Goal: Transaction & Acquisition: Purchase product/service

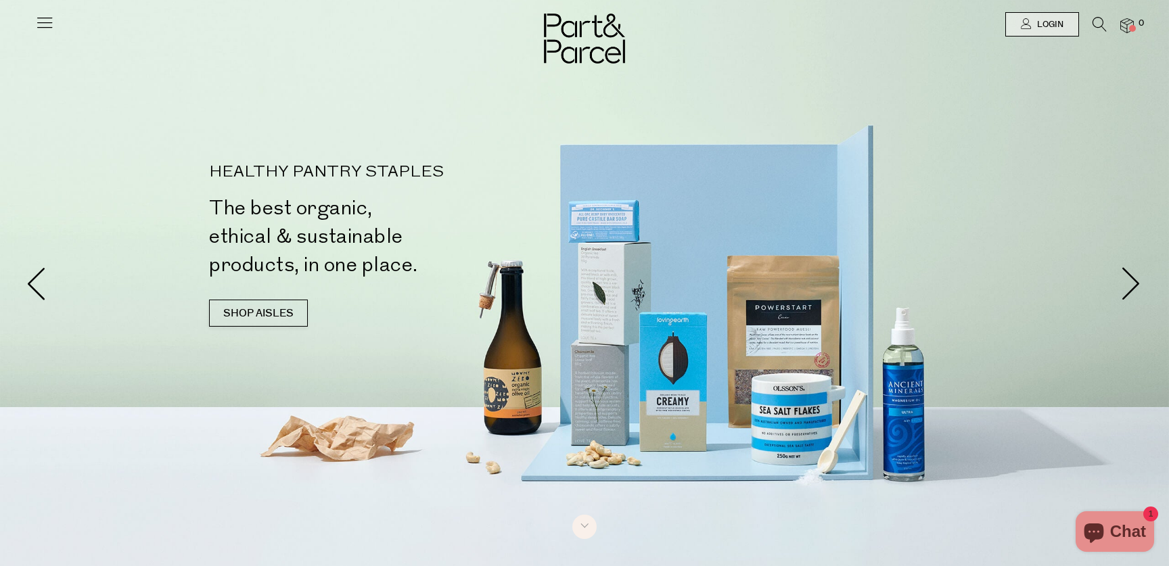
click at [44, 24] on icon at bounding box center [44, 22] width 19 height 19
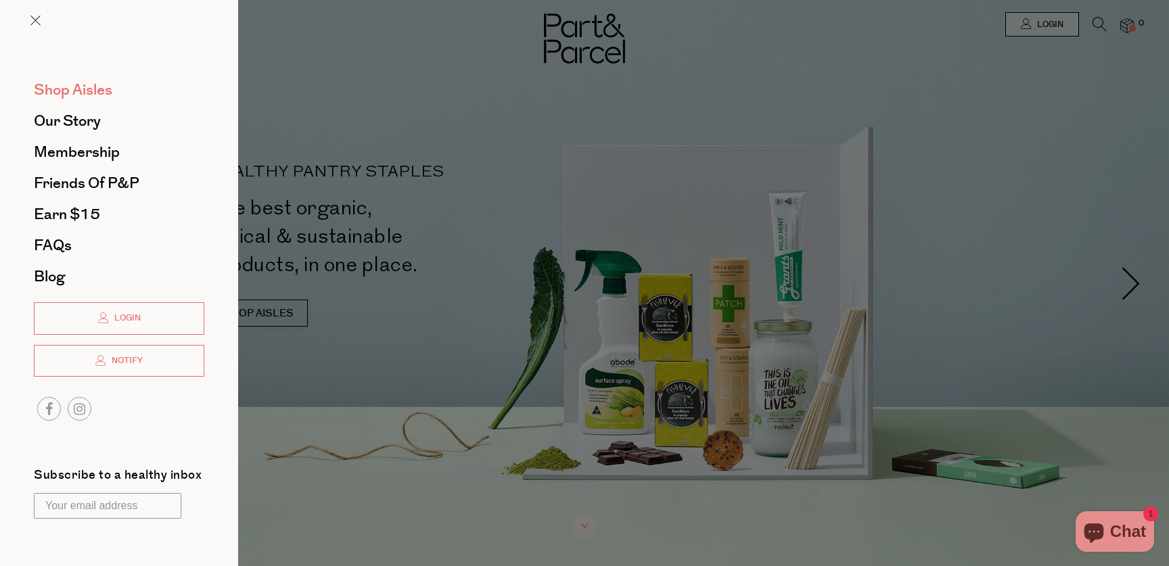
click at [64, 90] on span "Shop Aisles" at bounding box center [73, 90] width 78 height 22
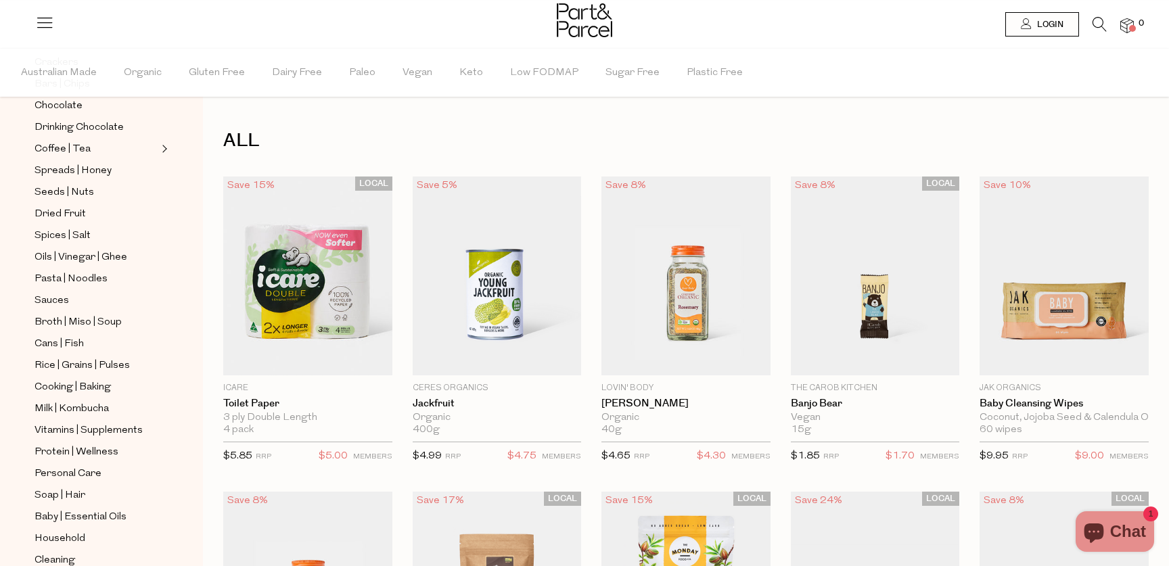
scroll to position [277, 0]
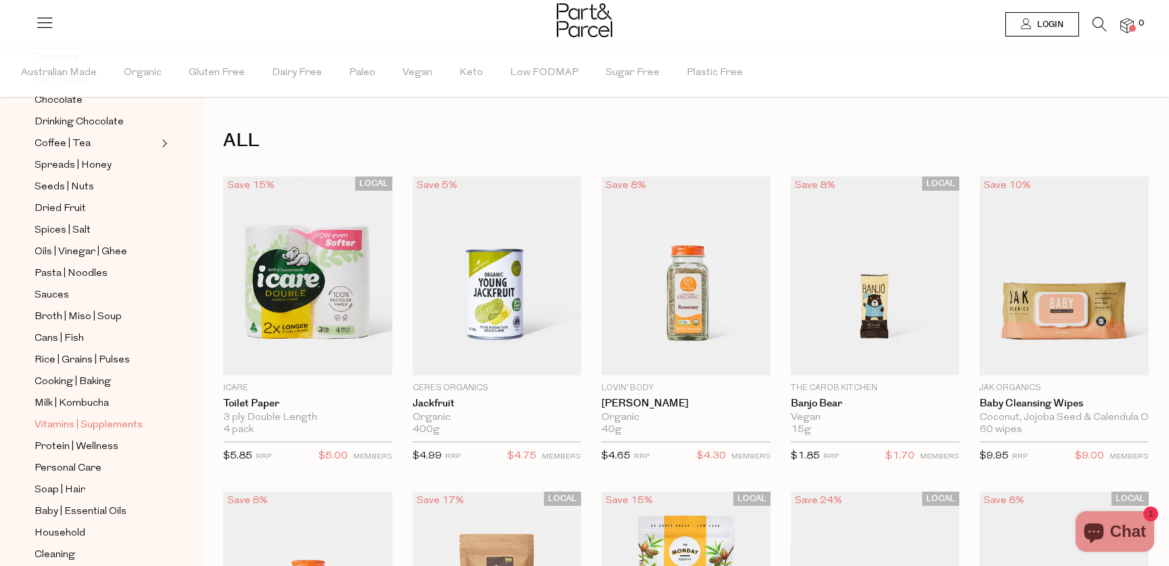
click at [74, 425] on span "Vitamins | Supplements" at bounding box center [89, 425] width 108 height 16
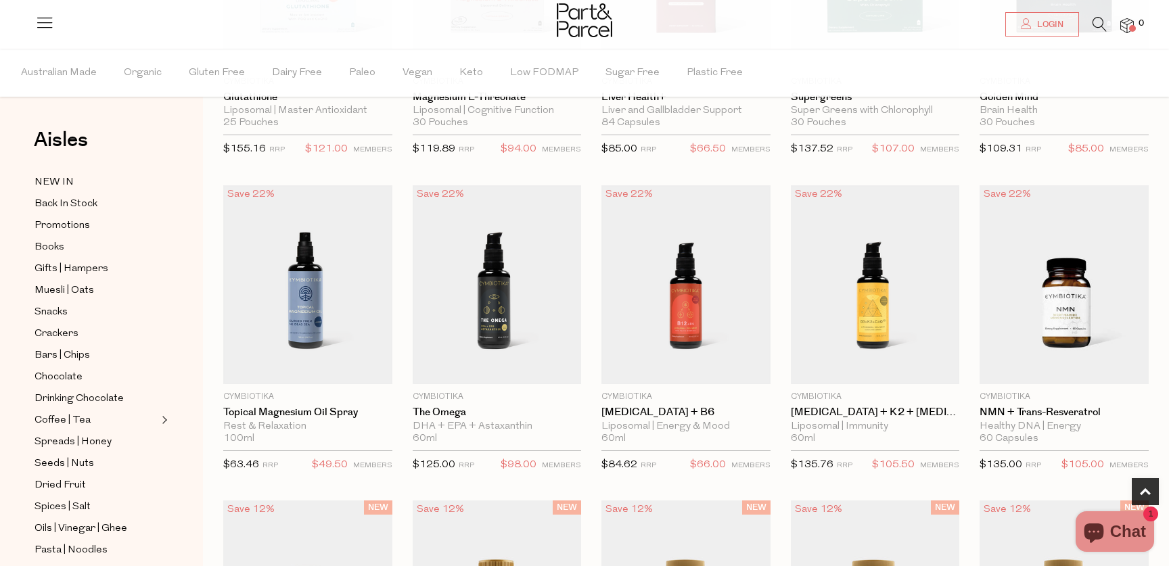
scroll to position [623, 0]
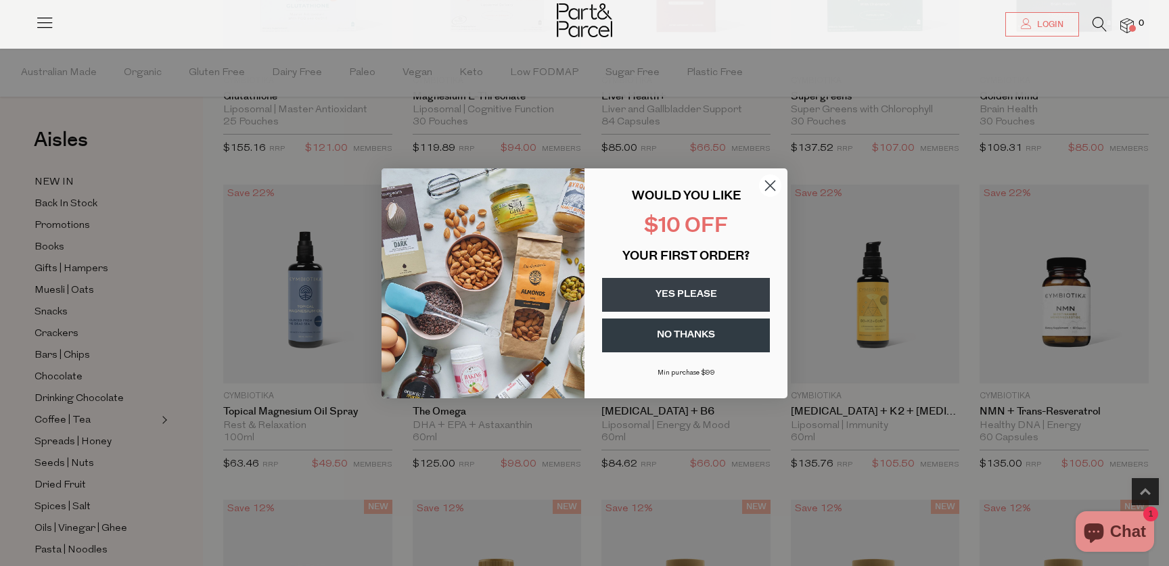
click at [767, 189] on icon "Close dialog" at bounding box center [770, 185] width 9 height 9
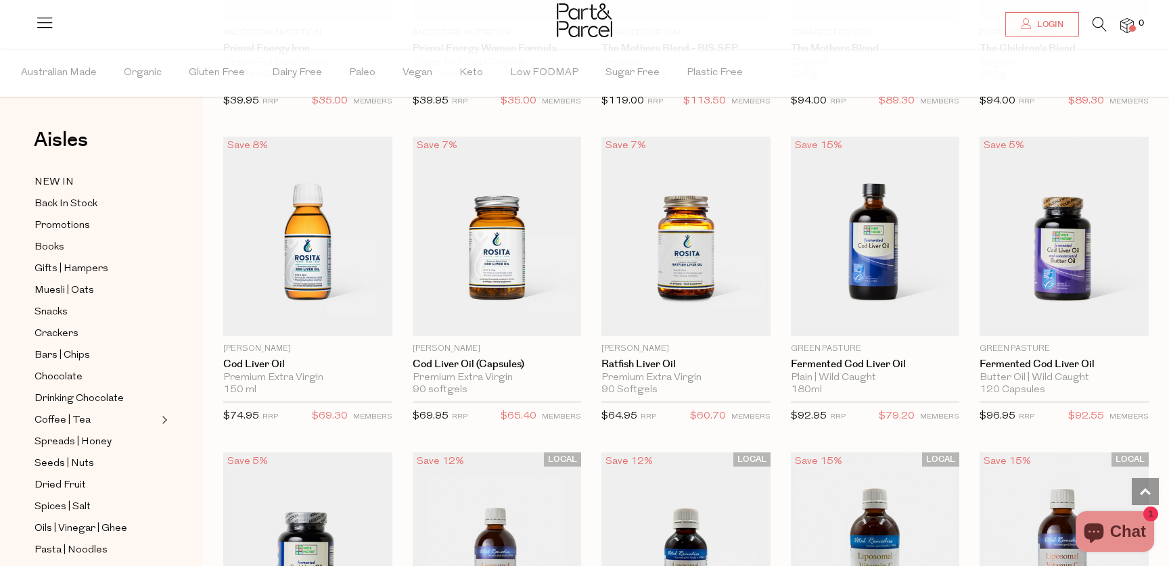
scroll to position [2570, 0]
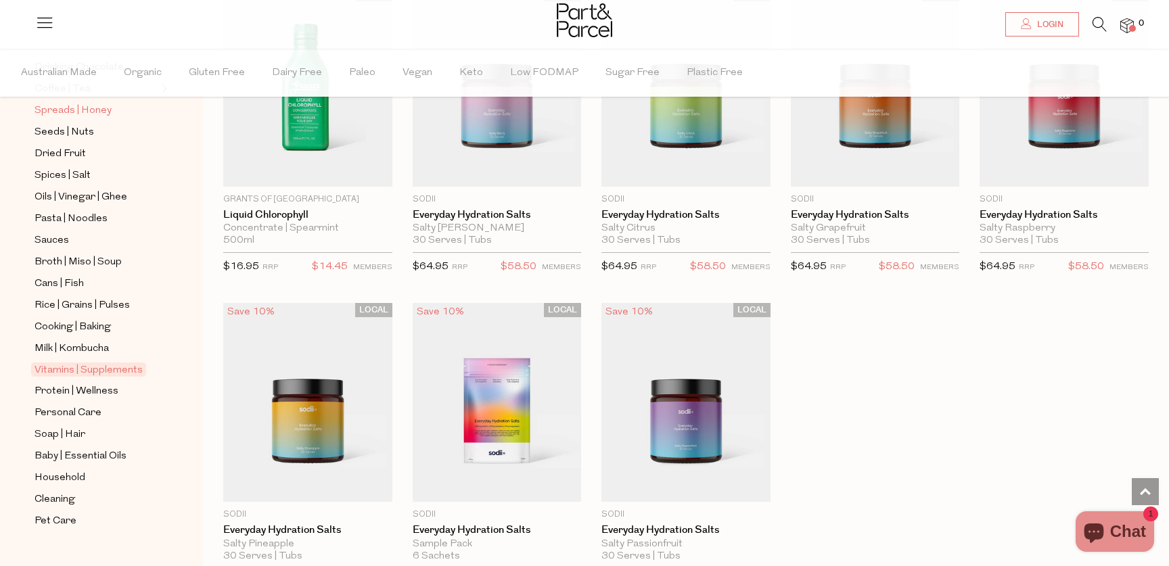
scroll to position [334, 0]
click at [105, 387] on span "Protein | Wellness" at bounding box center [77, 390] width 84 height 16
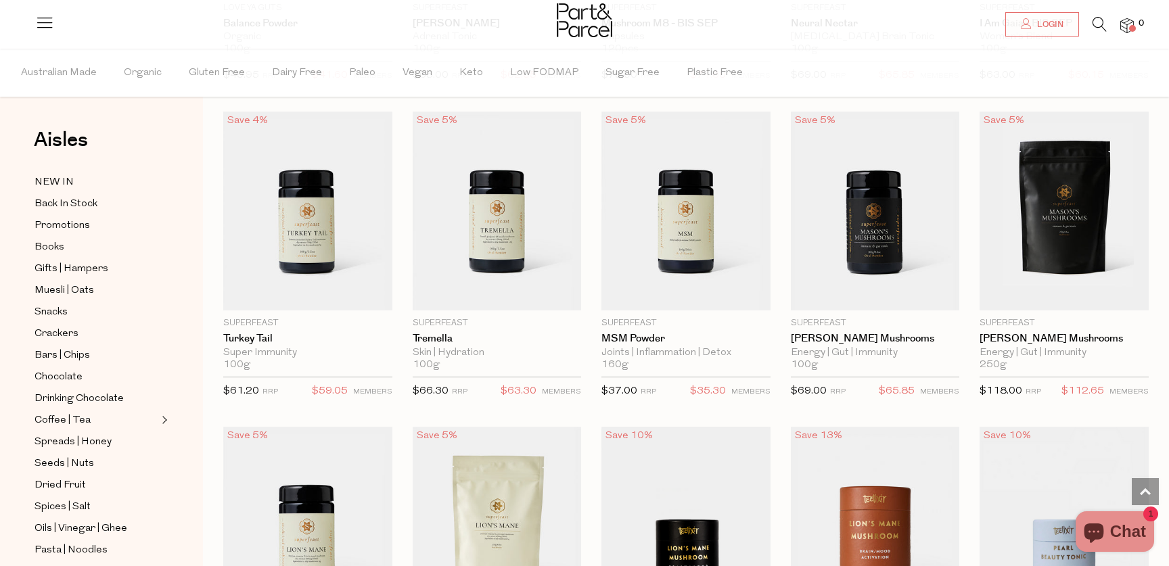
scroll to position [1970, 0]
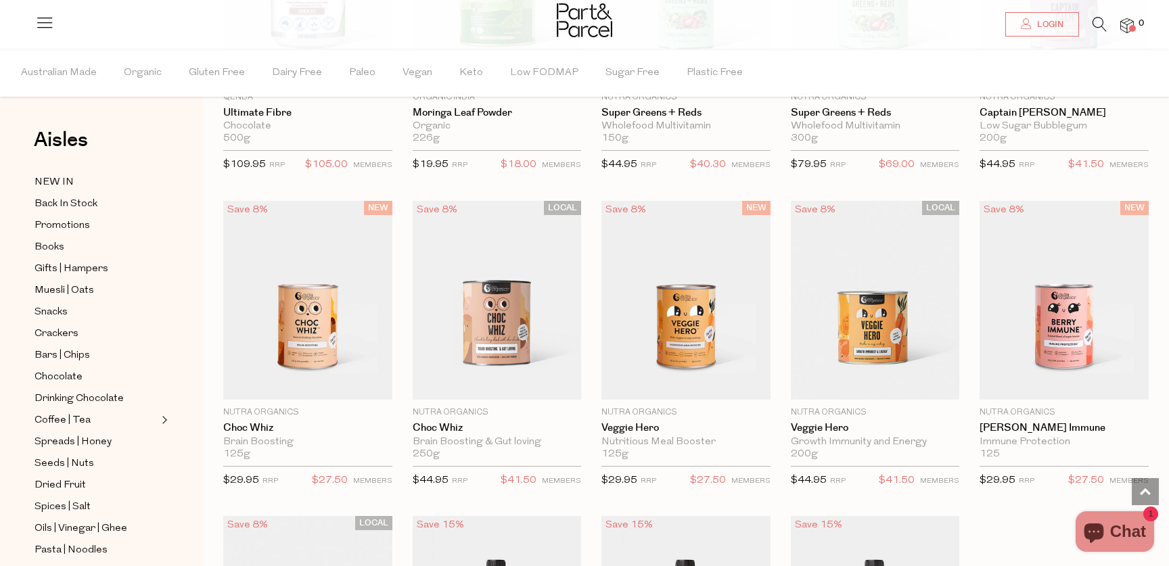
scroll to position [4222, 0]
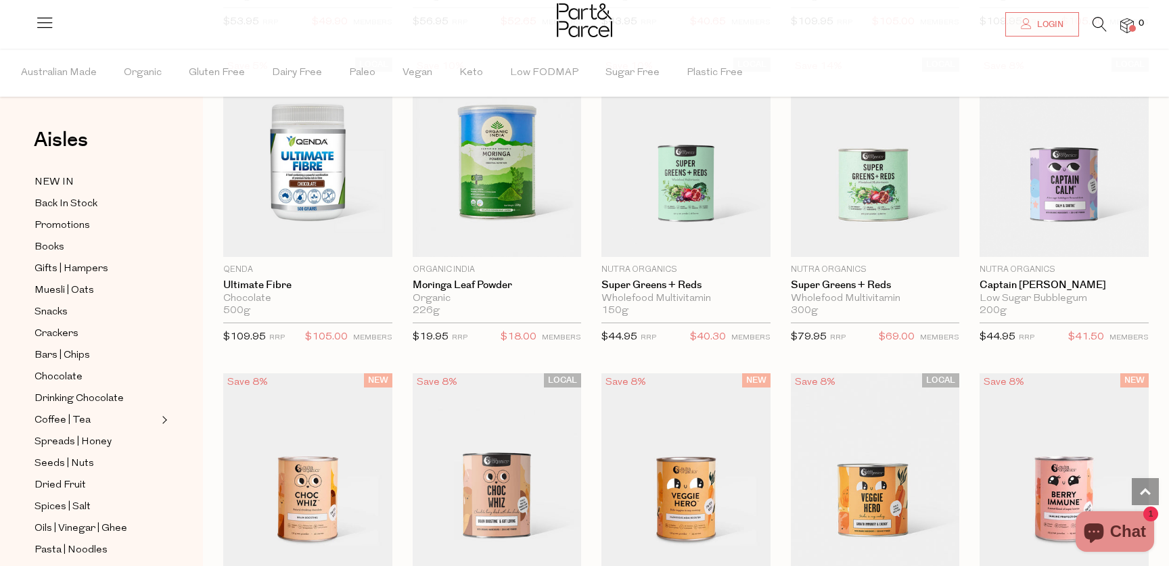
click at [1099, 25] on icon at bounding box center [1100, 24] width 14 height 15
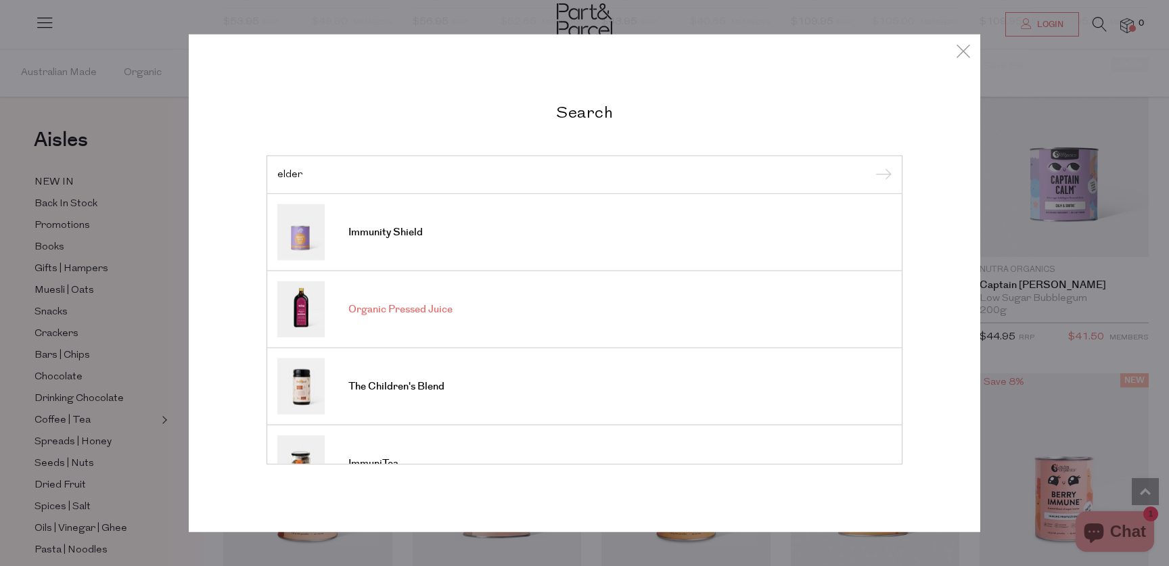
type input "elder"
click at [371, 311] on span "Organic Pressed Juice" at bounding box center [400, 310] width 104 height 14
